Goal: Check status

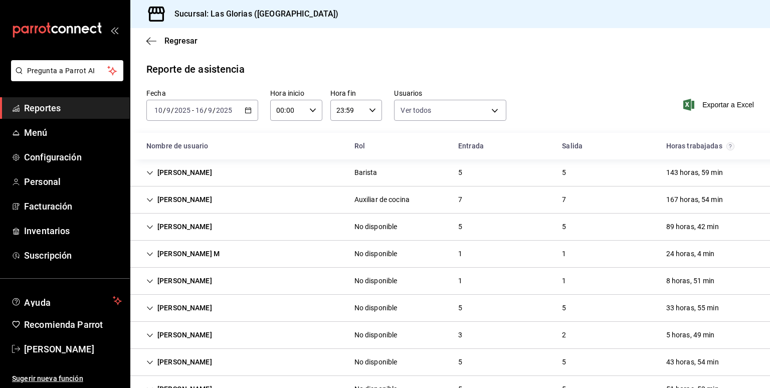
type input "035977f1-5c66-40e3-8447-9995013c5c49,3258128c-959c-4db8-b818-ee5dc2cb232c,b1b5d…"
click at [250, 114] on div "[DATE] [DATE] - [DATE] [DATE]" at bounding box center [202, 110] width 112 height 21
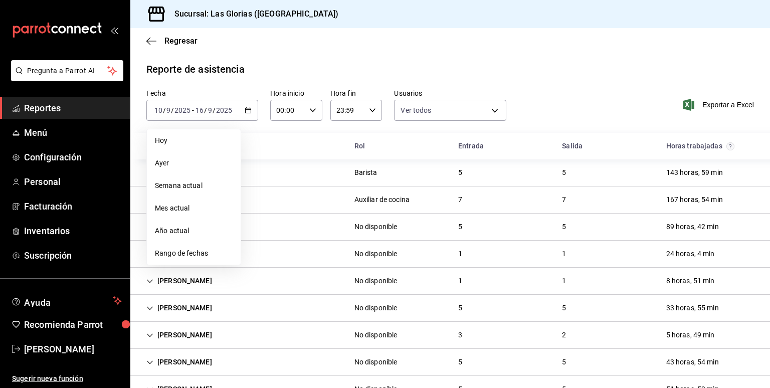
click at [279, 173] on div "[PERSON_NAME] 5 5 143 horas, 59 min" at bounding box center [449, 172] width 639 height 27
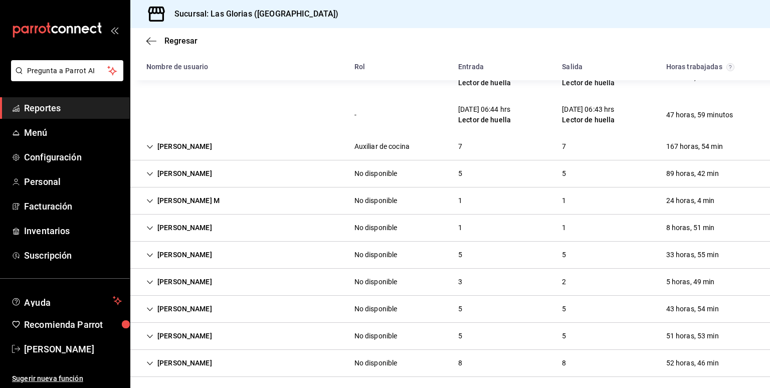
scroll to position [241, 0]
